Goal: Find specific page/section: Find specific page/section

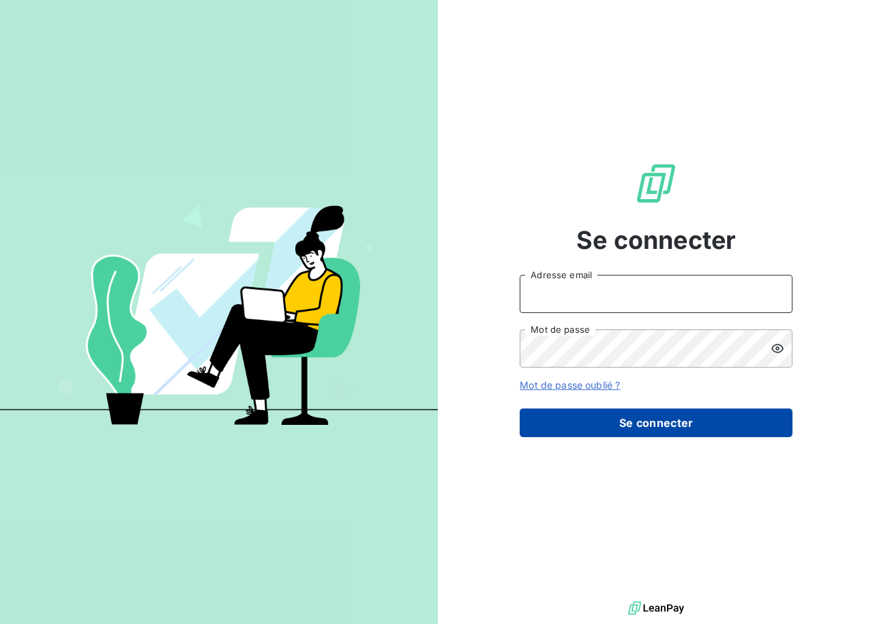
type input "[EMAIL_ADDRESS][DOMAIN_NAME]"
click at [646, 426] on button "Se connecter" at bounding box center [656, 423] width 273 height 29
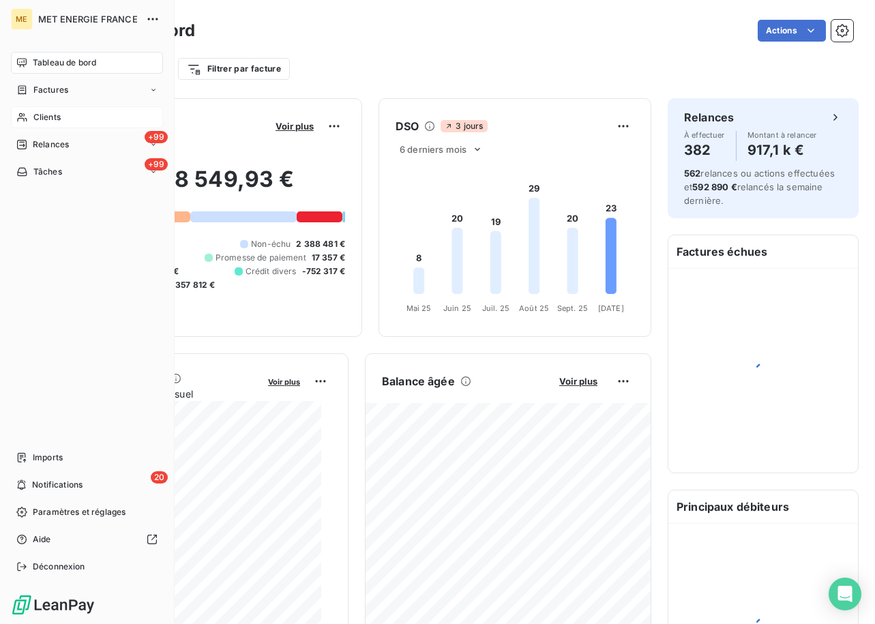
click at [37, 115] on span "Clients" at bounding box center [46, 117] width 27 height 12
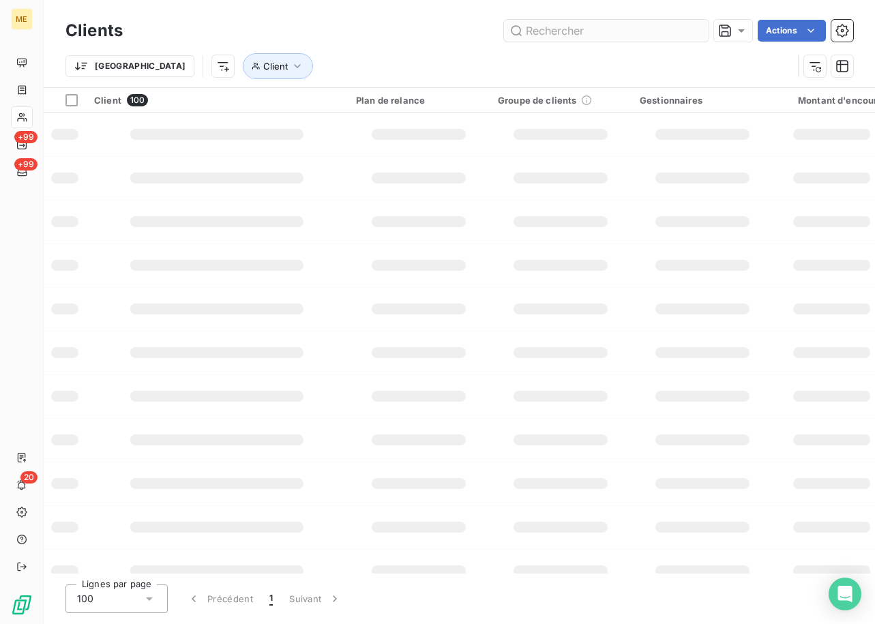
click at [545, 25] on input "text" at bounding box center [606, 31] width 205 height 22
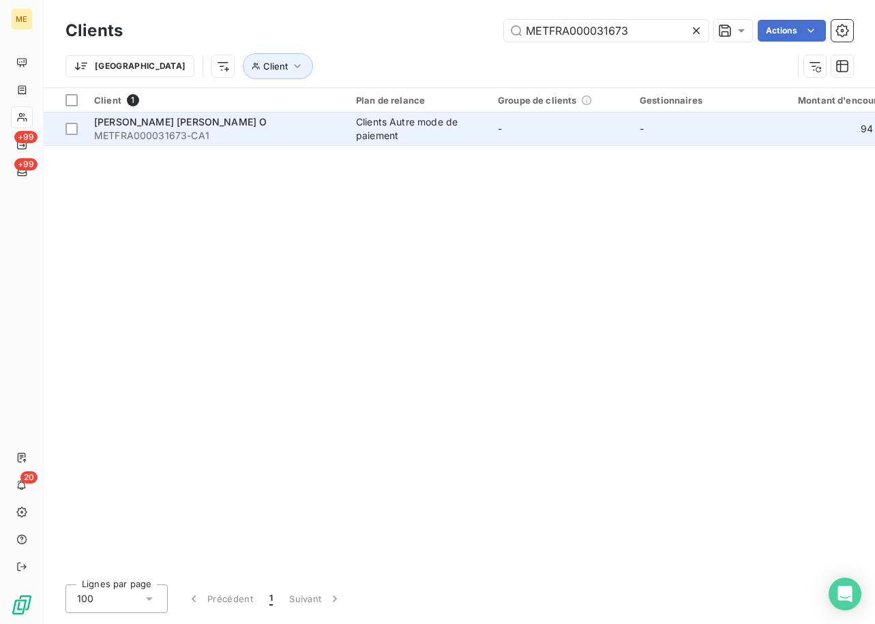
type input "METFRA000031673"
click at [191, 132] on span "METFRA000031673-CA1" at bounding box center [217, 136] width 246 height 14
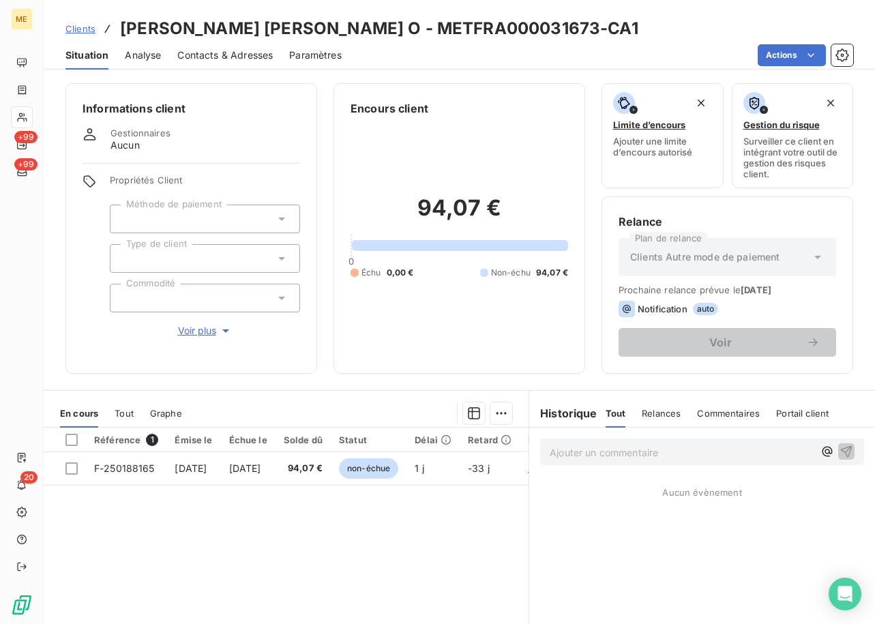
click at [233, 61] on span "Contacts & Adresses" at bounding box center [225, 55] width 96 height 14
